Goal: Information Seeking & Learning: Check status

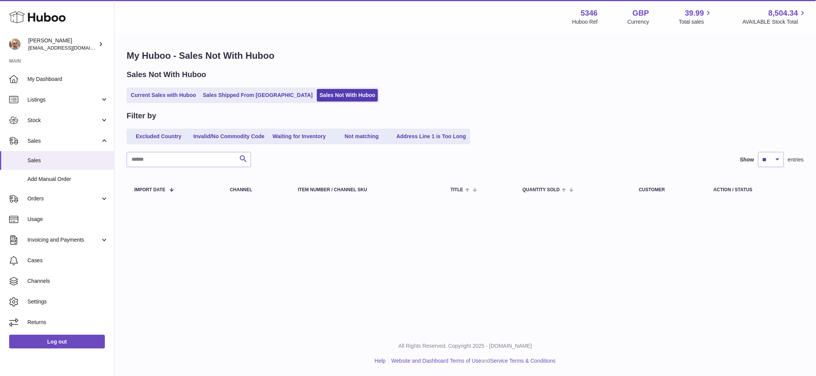
click at [594, 139] on div "Excluded Country Invalid/No Commodity Code Waiting for Inventory Not matching A…" at bounding box center [465, 137] width 677 height 16
click at [580, 98] on div "Current Sales with Huboo Sales Shipped From [GEOGRAPHIC_DATA] Sales Not With Hu…" at bounding box center [465, 95] width 677 height 16
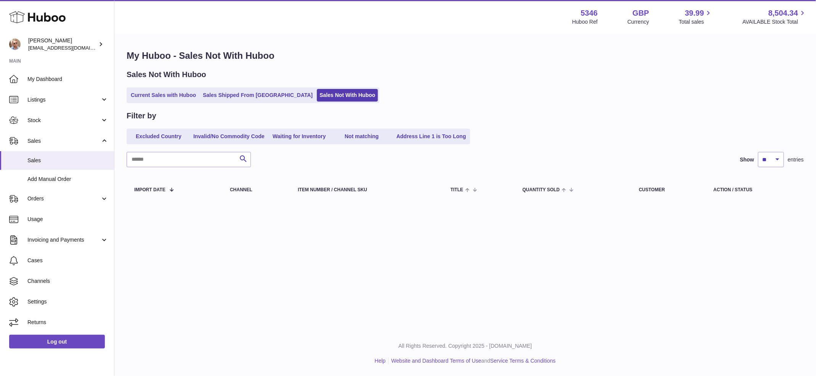
click at [580, 98] on div "Current Sales with Huboo Sales Shipped From [GEOGRAPHIC_DATA] Sales Not With Hu…" at bounding box center [465, 95] width 677 height 16
click at [572, 125] on div "Filter by Excluded Country Invalid/No Commodity Code Waiting for Inventory Not …" at bounding box center [465, 128] width 677 height 34
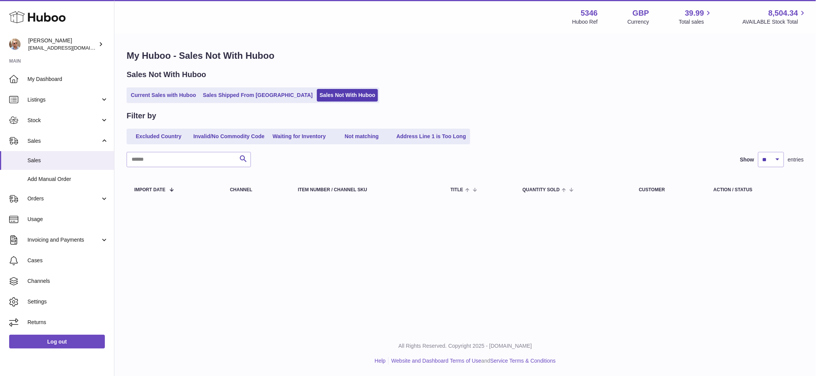
click at [625, 136] on div "Excluded Country Invalid/No Commodity Code Waiting for Inventory Not matching A…" at bounding box center [465, 137] width 677 height 16
click at [596, 244] on div "Menu Huboo 5346 Huboo Ref GBP Currency 39.99 Total sales 8,504.34 AVAILABLE Sto…" at bounding box center [465, 165] width 702 height 331
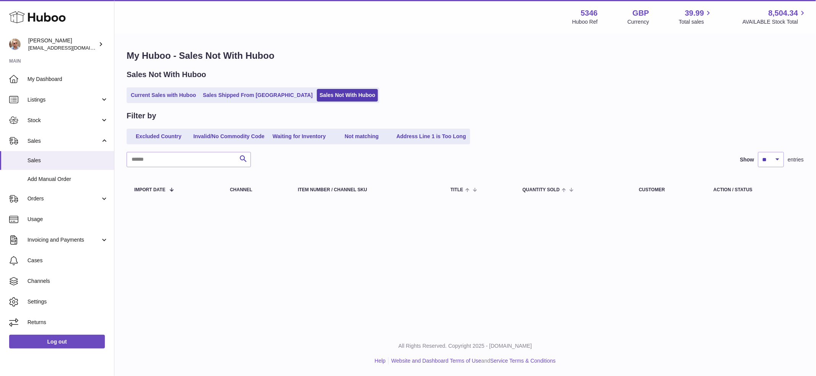
click at [621, 71] on div "Sales Not With Huboo" at bounding box center [465, 74] width 677 height 10
click at [774, 134] on div "My Huboo - Sales Not With Huboo Sales Not With Huboo Current Sales with Huboo S…" at bounding box center [465, 126] width 702 height 185
